Goal: Task Accomplishment & Management: Complete application form

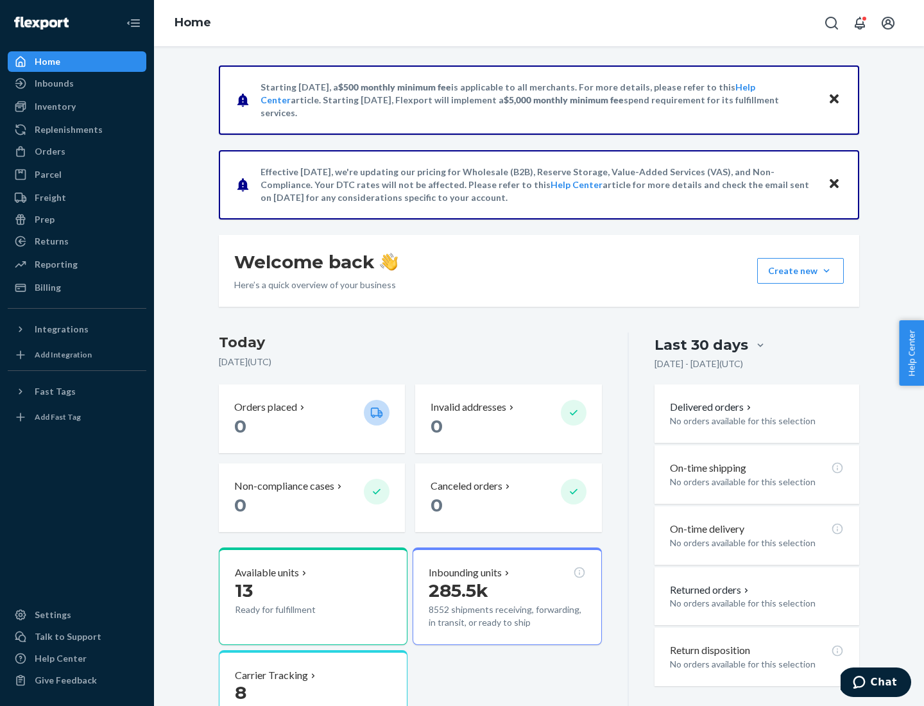
click at [49, 151] on div "Orders" at bounding box center [50, 151] width 31 height 13
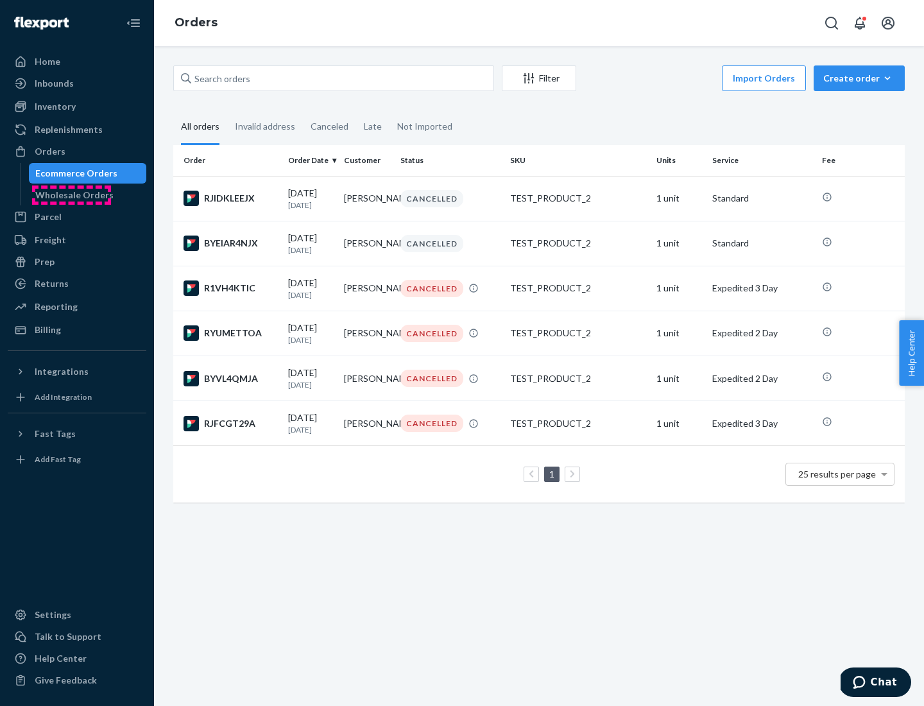
click at [71, 195] on div "Wholesale Orders" at bounding box center [74, 195] width 78 height 13
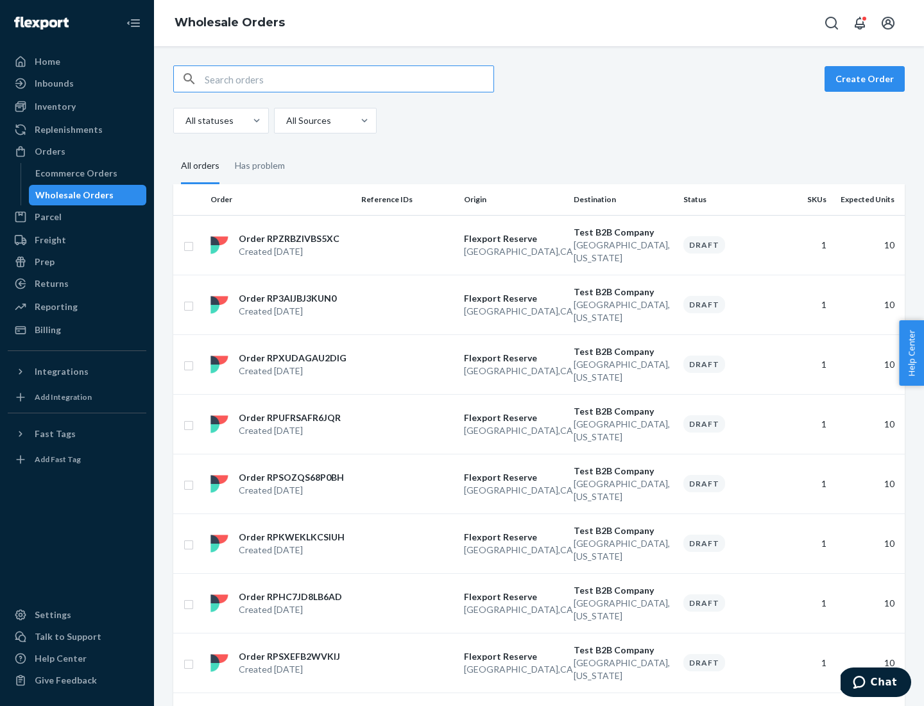
click at [867, 79] on button "Create Order" at bounding box center [864, 79] width 80 height 26
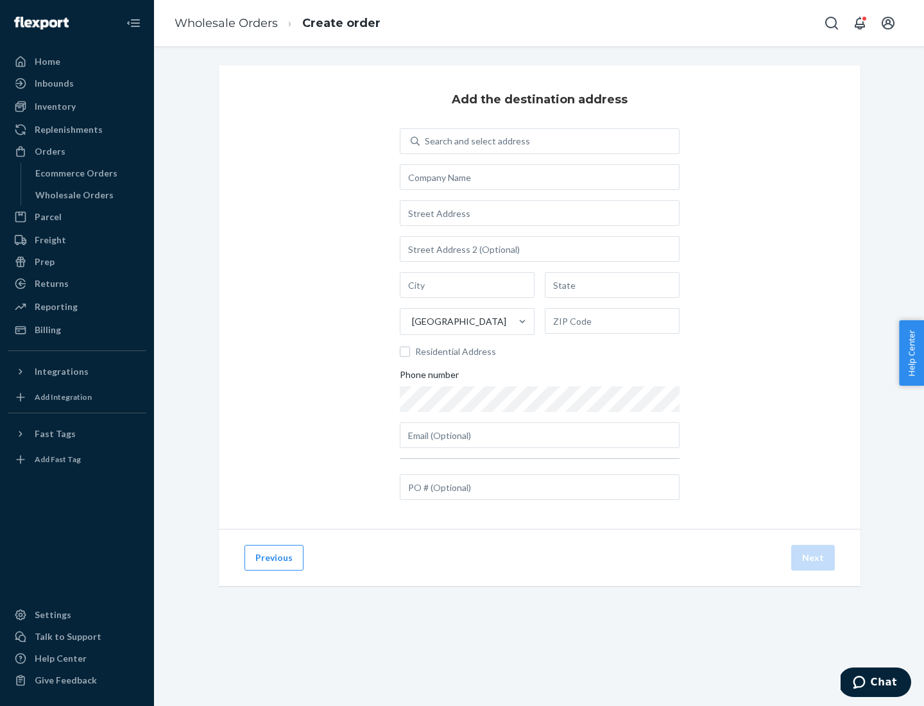
click at [475, 141] on div "Search and select address" at bounding box center [477, 141] width 105 height 13
click at [426, 141] on input "Search and select address" at bounding box center [425, 141] width 1 height 13
type input "[PERSON_NAME] Test"
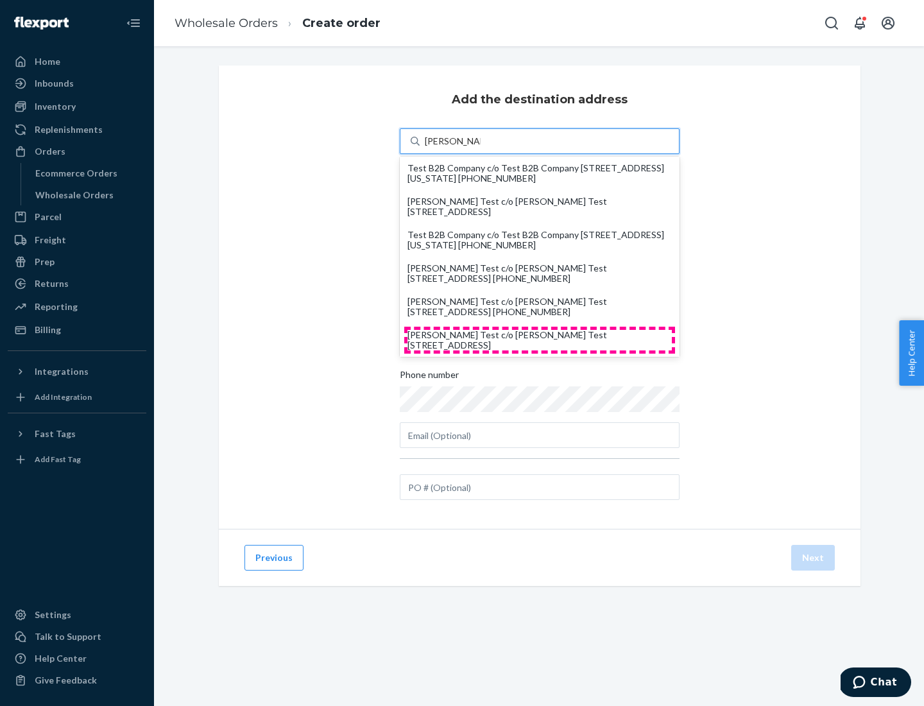
click at [540, 340] on div "[PERSON_NAME] Test c/o [PERSON_NAME] Test [STREET_ADDRESS]" at bounding box center [539, 340] width 264 height 21
click at [481, 148] on input "[PERSON_NAME] Test" at bounding box center [453, 141] width 56 height 13
type input "[PERSON_NAME] Test"
type input "Aventura"
type input "FL"
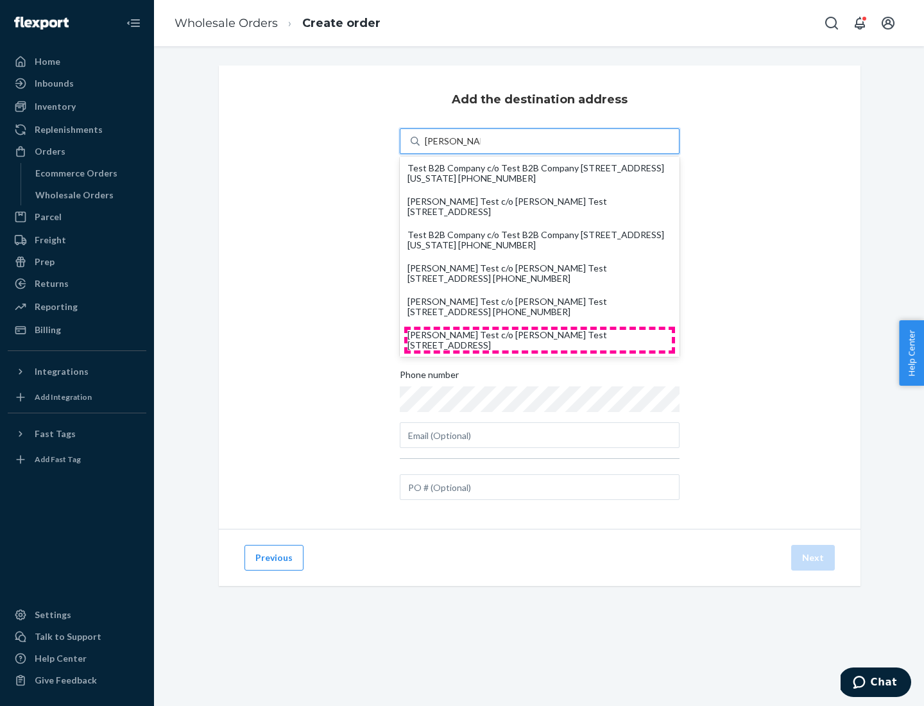
type input "33180"
type input "[STREET_ADDRESS]"
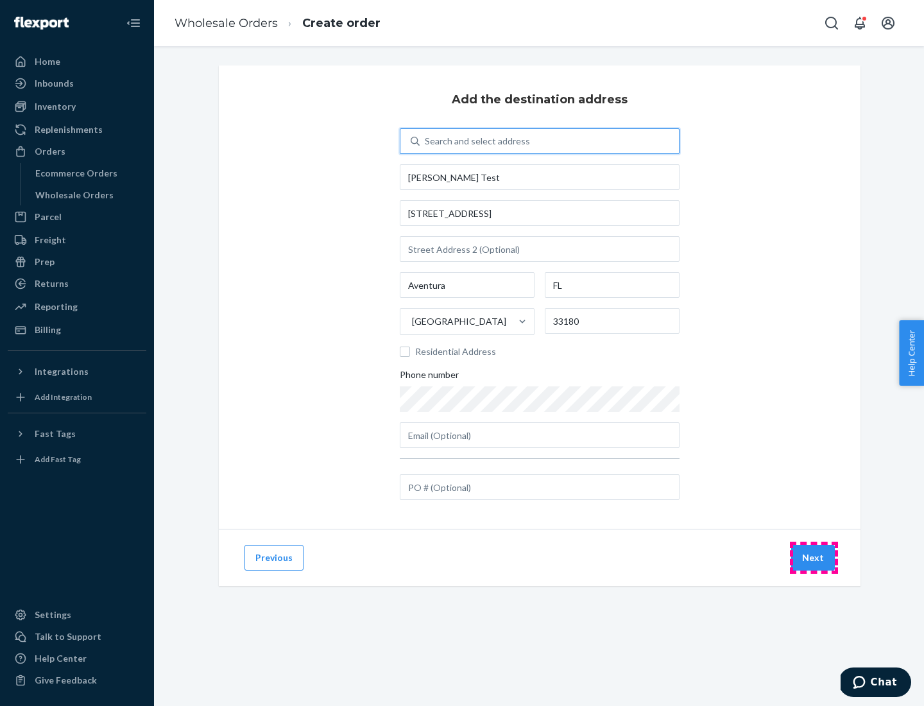
click at [814, 558] on button "Next" at bounding box center [813, 558] width 44 height 26
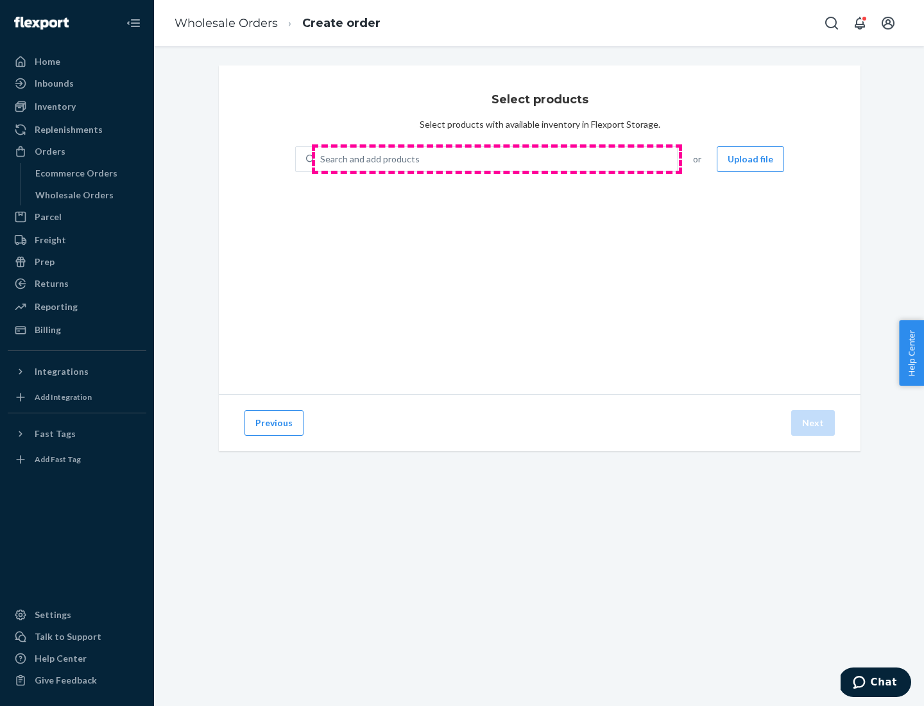
click at [497, 159] on div "Search and add products" at bounding box center [496, 159] width 362 height 23
click at [321, 159] on input "Search and add products" at bounding box center [320, 159] width 1 height 13
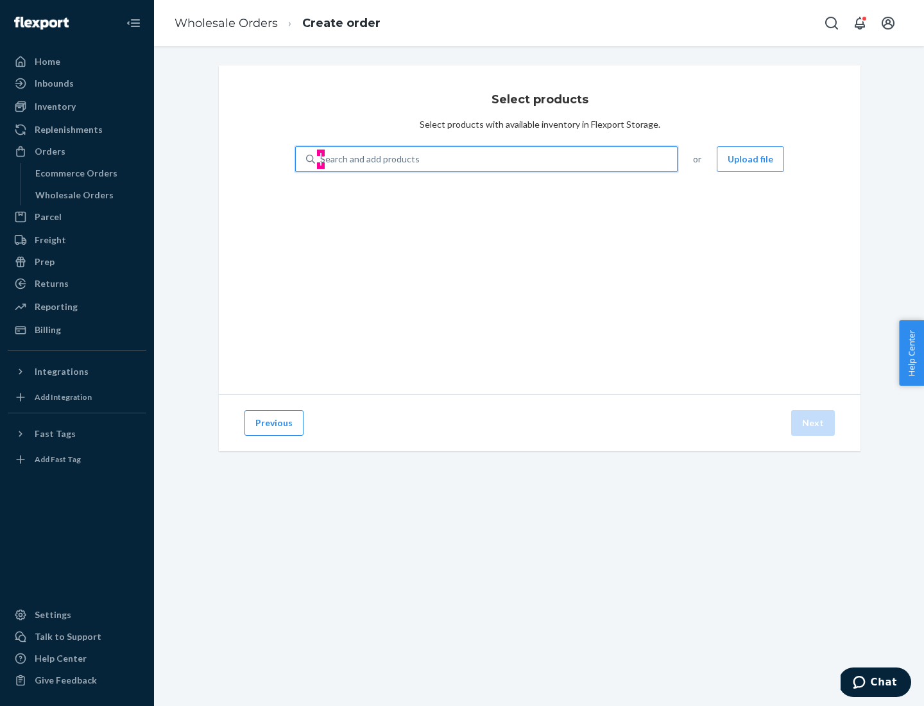
type input "test"
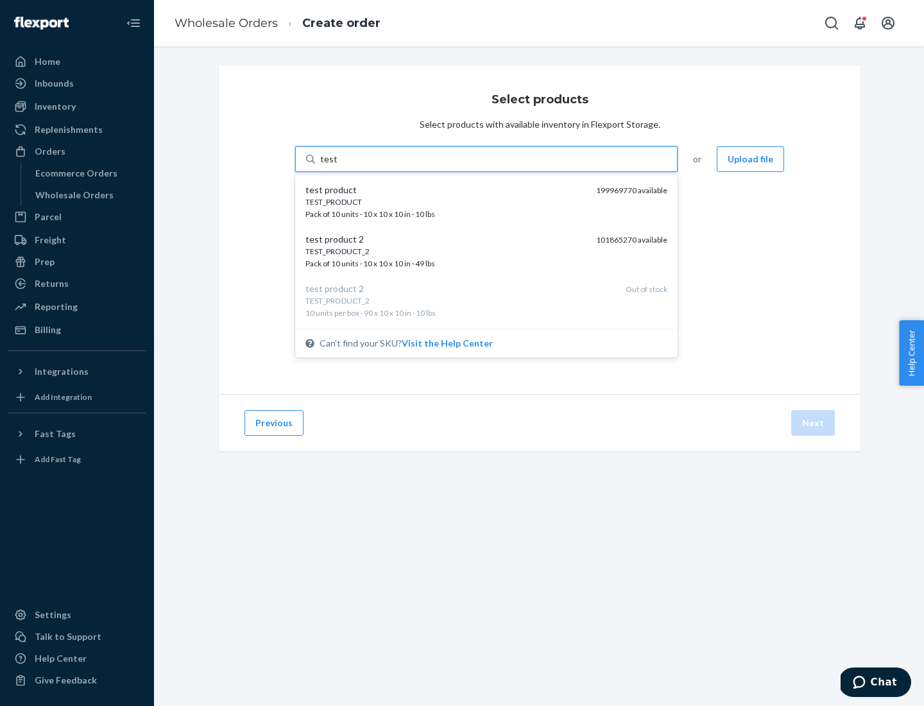
click at [446, 201] on div "TEST_PRODUCT" at bounding box center [445, 201] width 280 height 11
click at [337, 166] on input "test" at bounding box center [328, 159] width 17 height 13
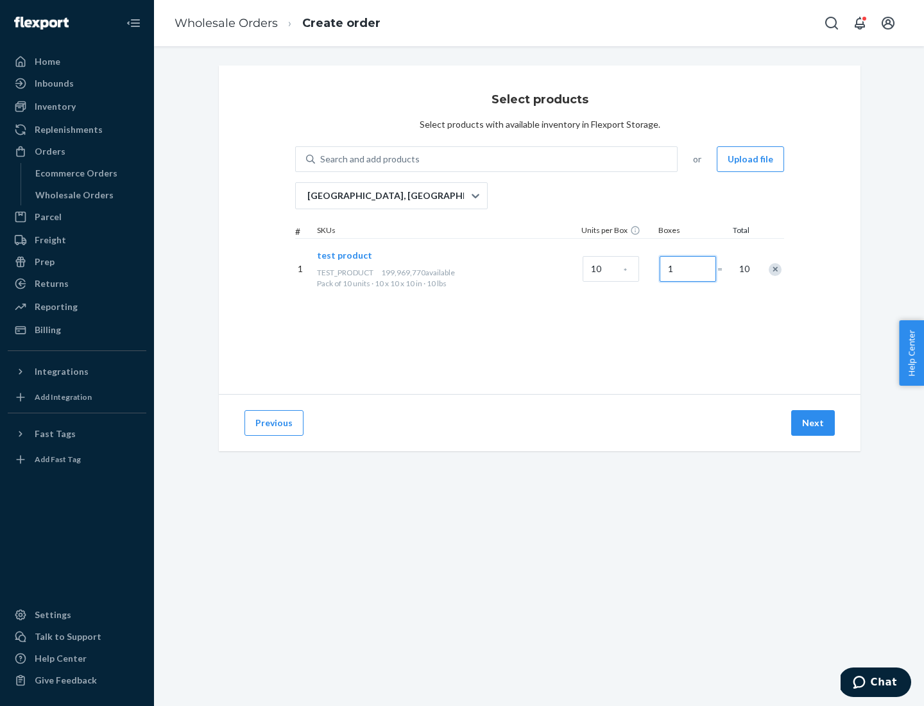
type input "1"
click at [814, 423] on button "Next" at bounding box center [813, 423] width 44 height 26
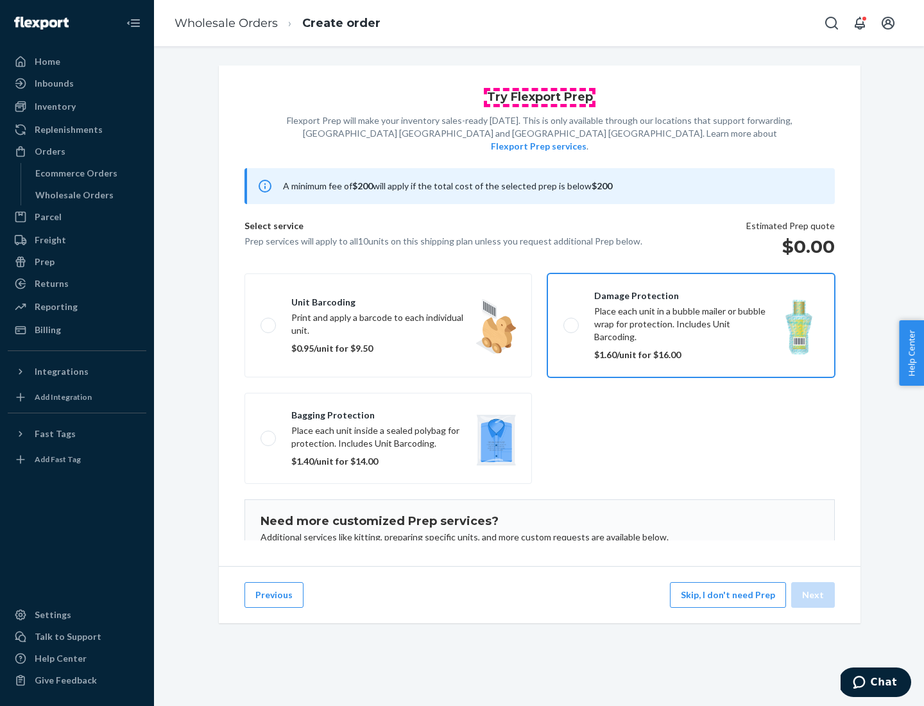
click at [563, 321] on input "Damage protection Place each unit in a bubble mailer or bubble wrap for protect…" at bounding box center [567, 325] width 8 height 8
checkbox input "true"
click at [814, 595] on button "Next" at bounding box center [813, 595] width 44 height 26
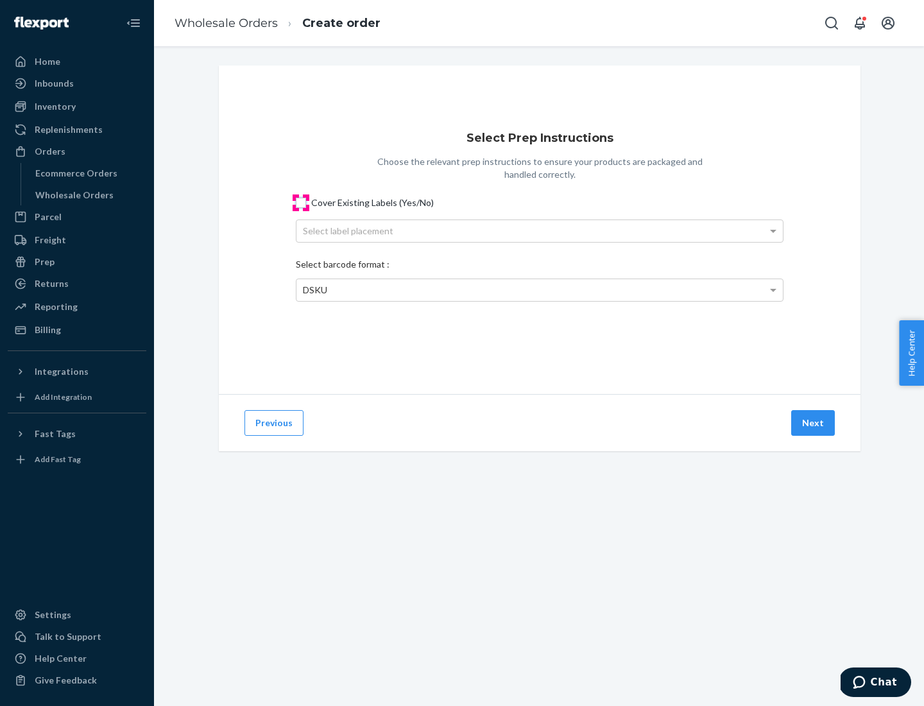
click at [301, 202] on input "Cover Existing Labels (Yes/No)" at bounding box center [301, 203] width 10 height 10
checkbox input "true"
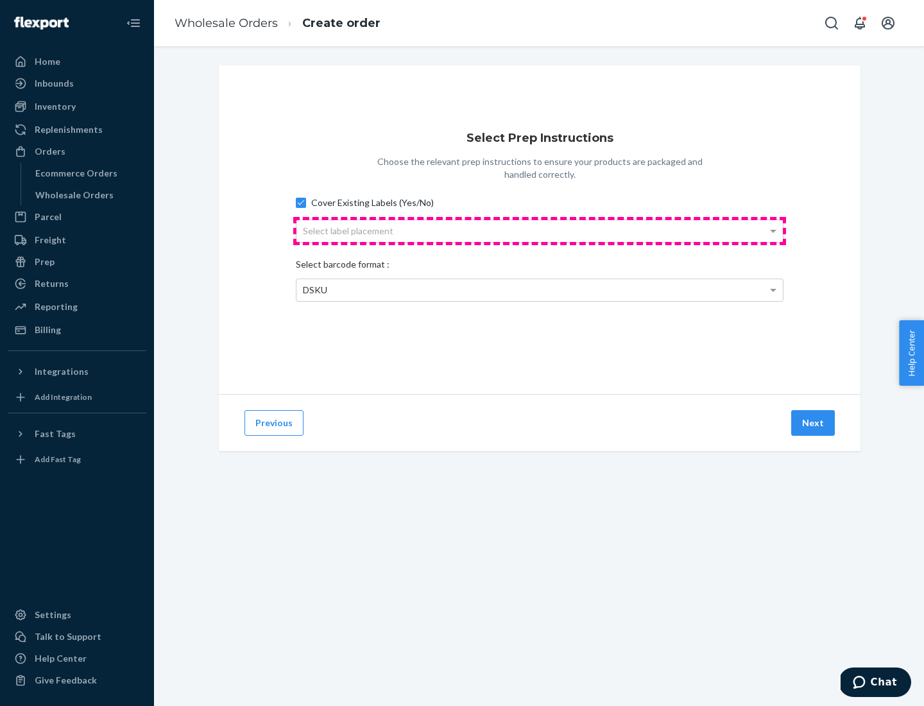
click at [540, 230] on div "Select label placement" at bounding box center [539, 231] width 486 height 22
click at [540, 230] on div "Top Center" at bounding box center [539, 231] width 486 height 22
